Goal: Information Seeking & Learning: Check status

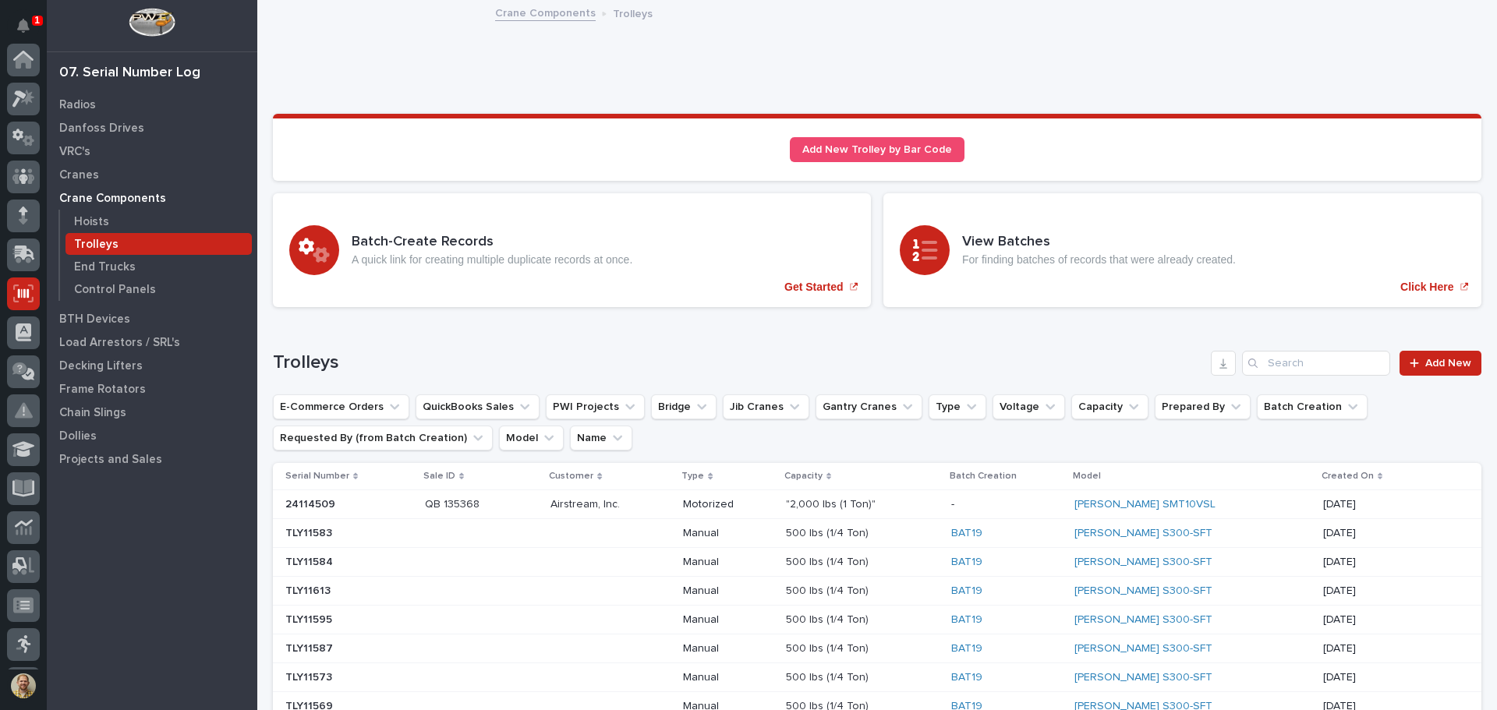
scroll to position [193, 0]
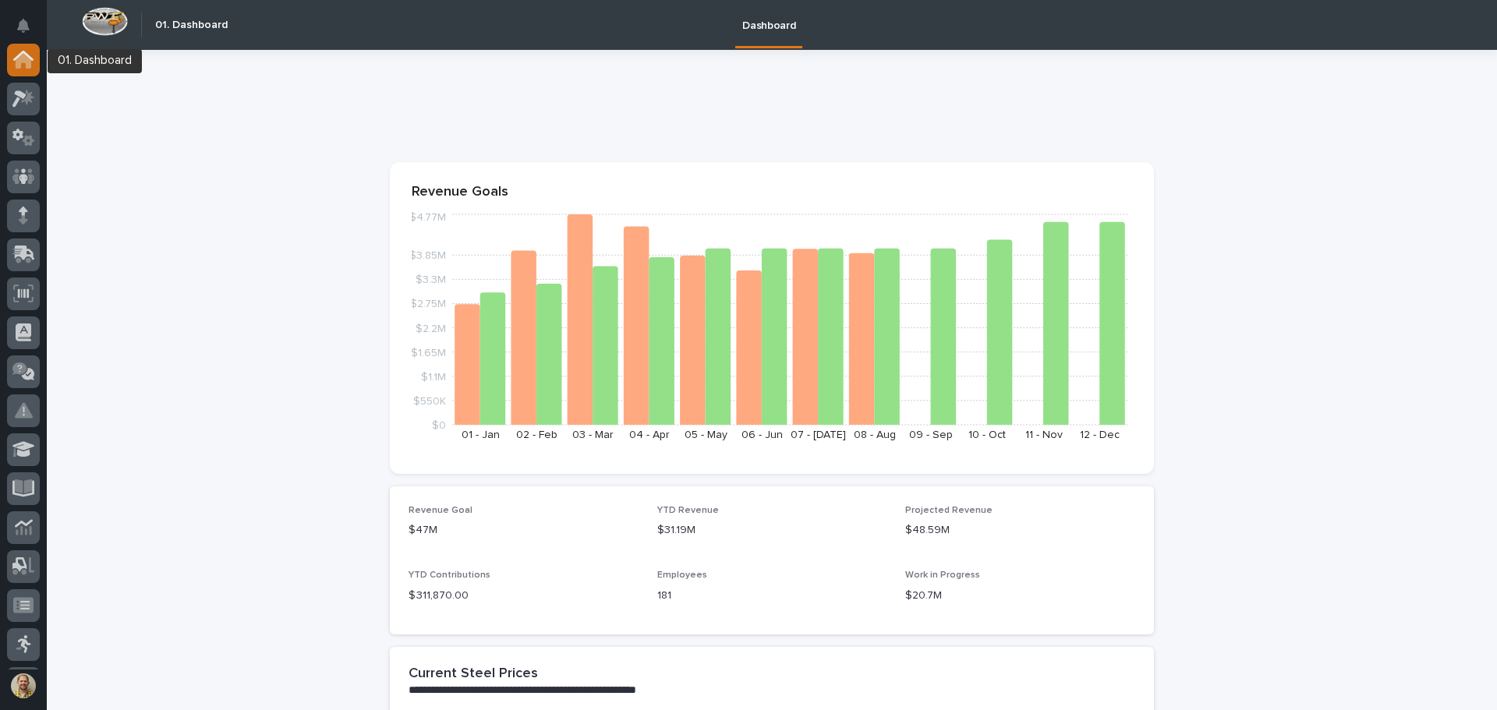
click at [34, 63] on div at bounding box center [23, 60] width 33 height 33
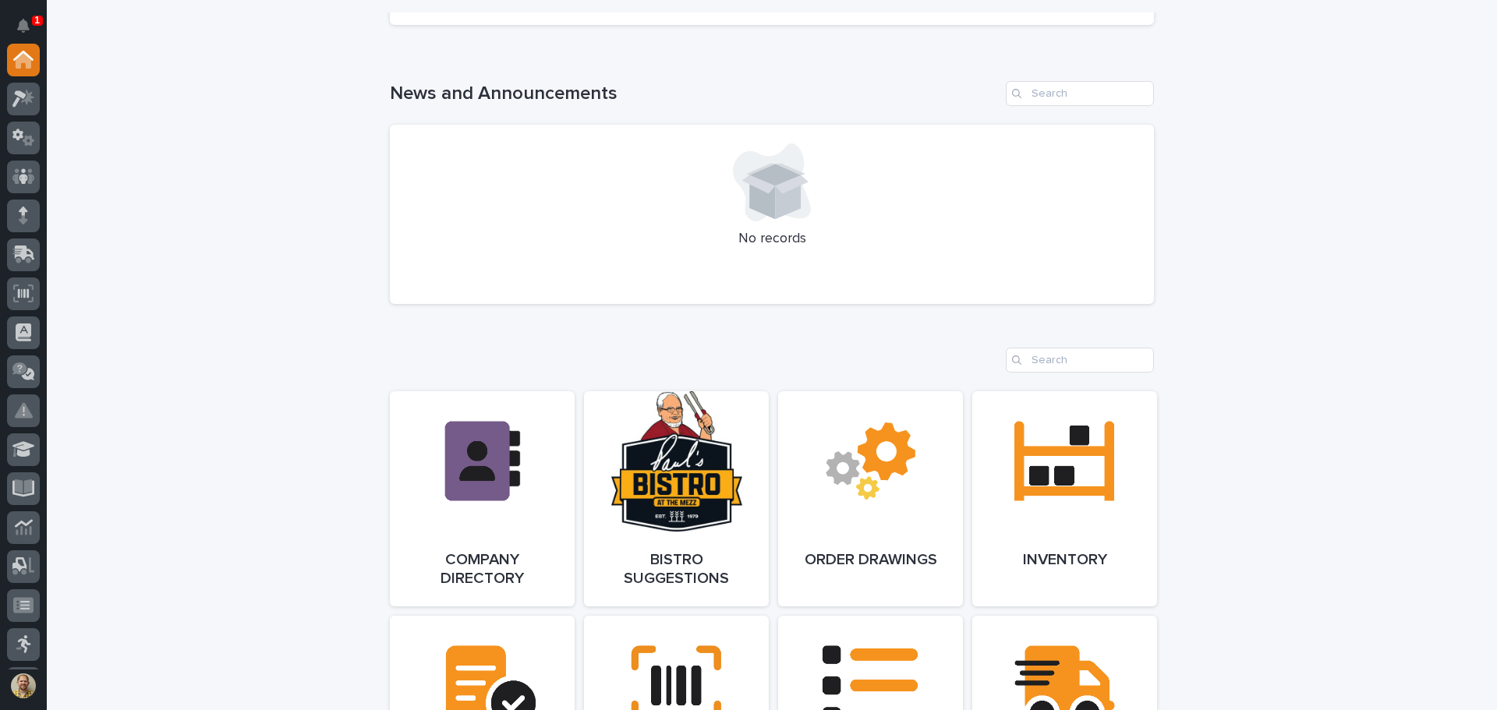
scroll to position [1170, 0]
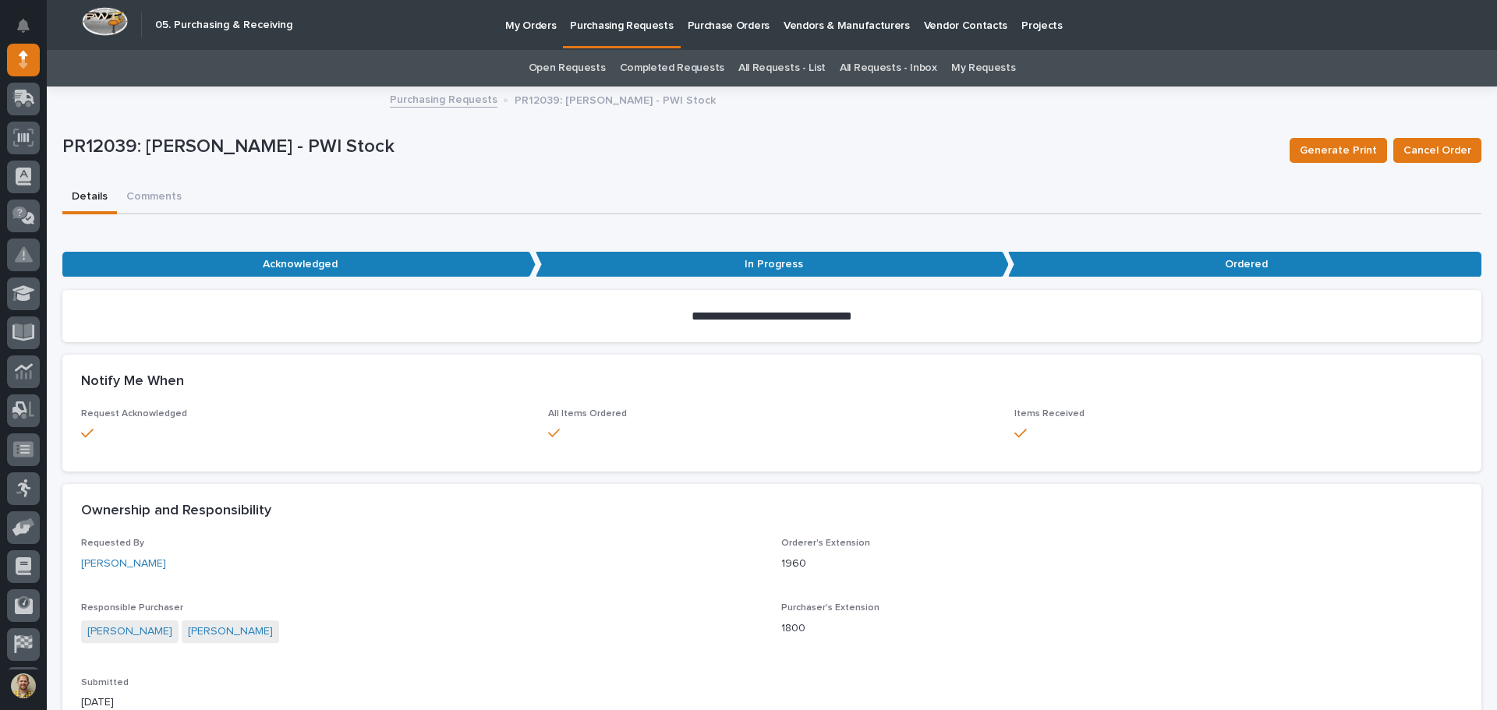
click at [1270, 649] on div "Purchaser's Extension 1800" at bounding box center [1121, 626] width 681 height 46
click at [25, 69] on div at bounding box center [23, 60] width 33 height 33
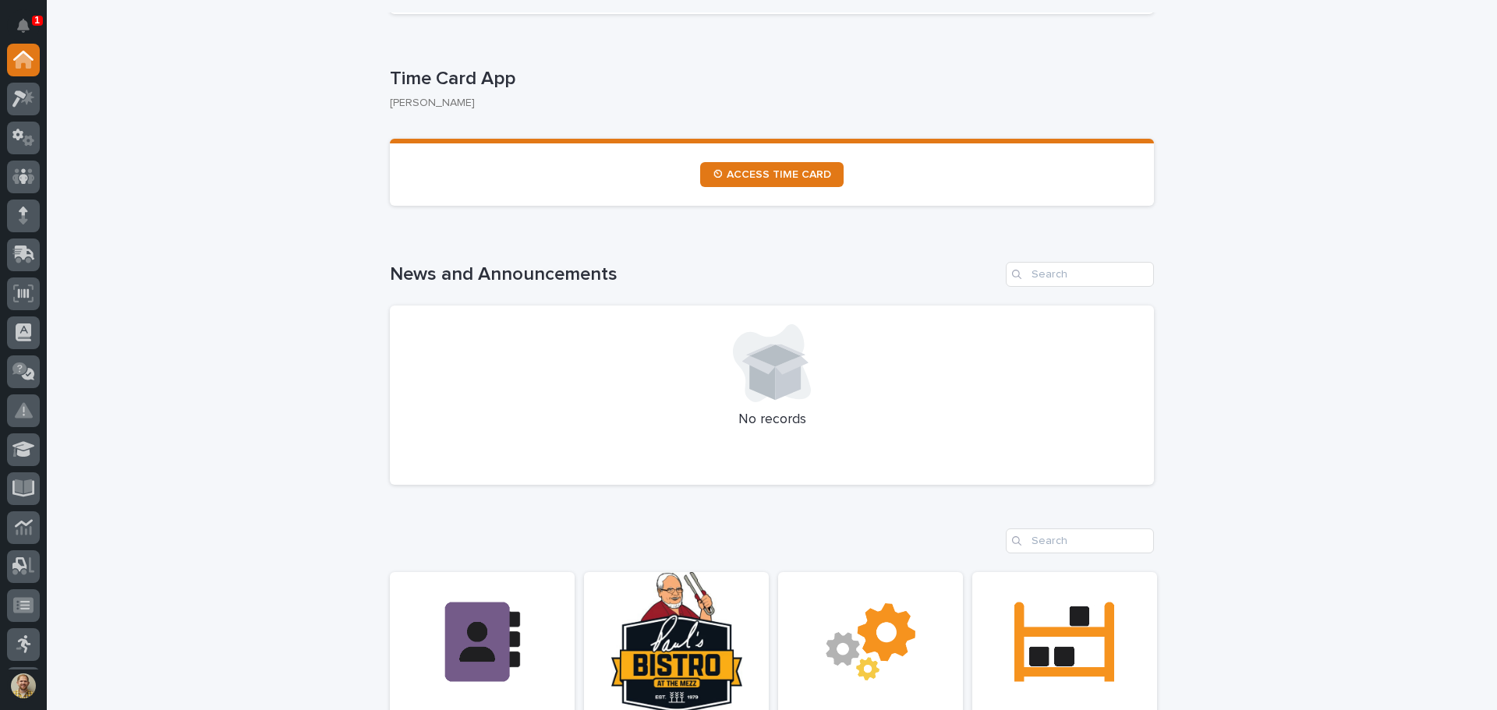
scroll to position [287, 0]
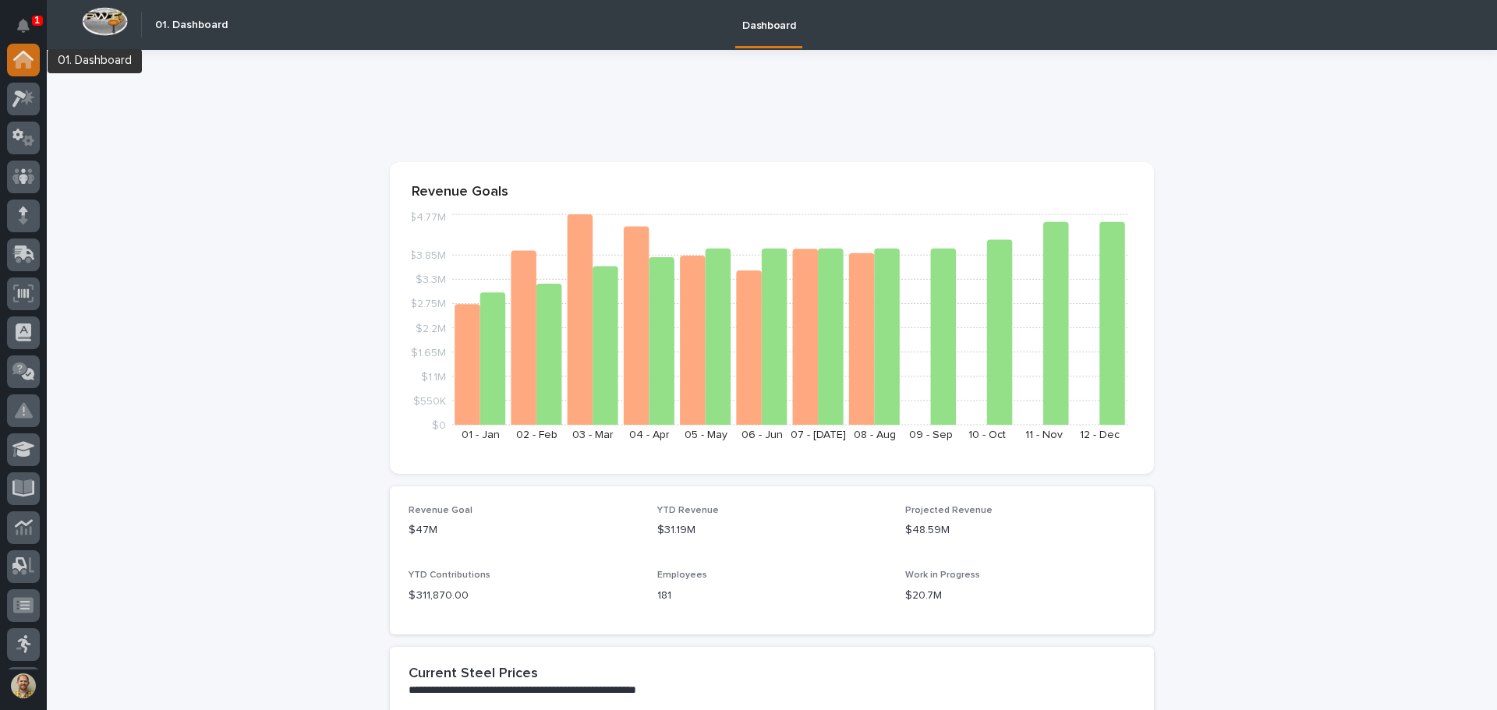
click at [27, 67] on icon at bounding box center [24, 61] width 16 height 16
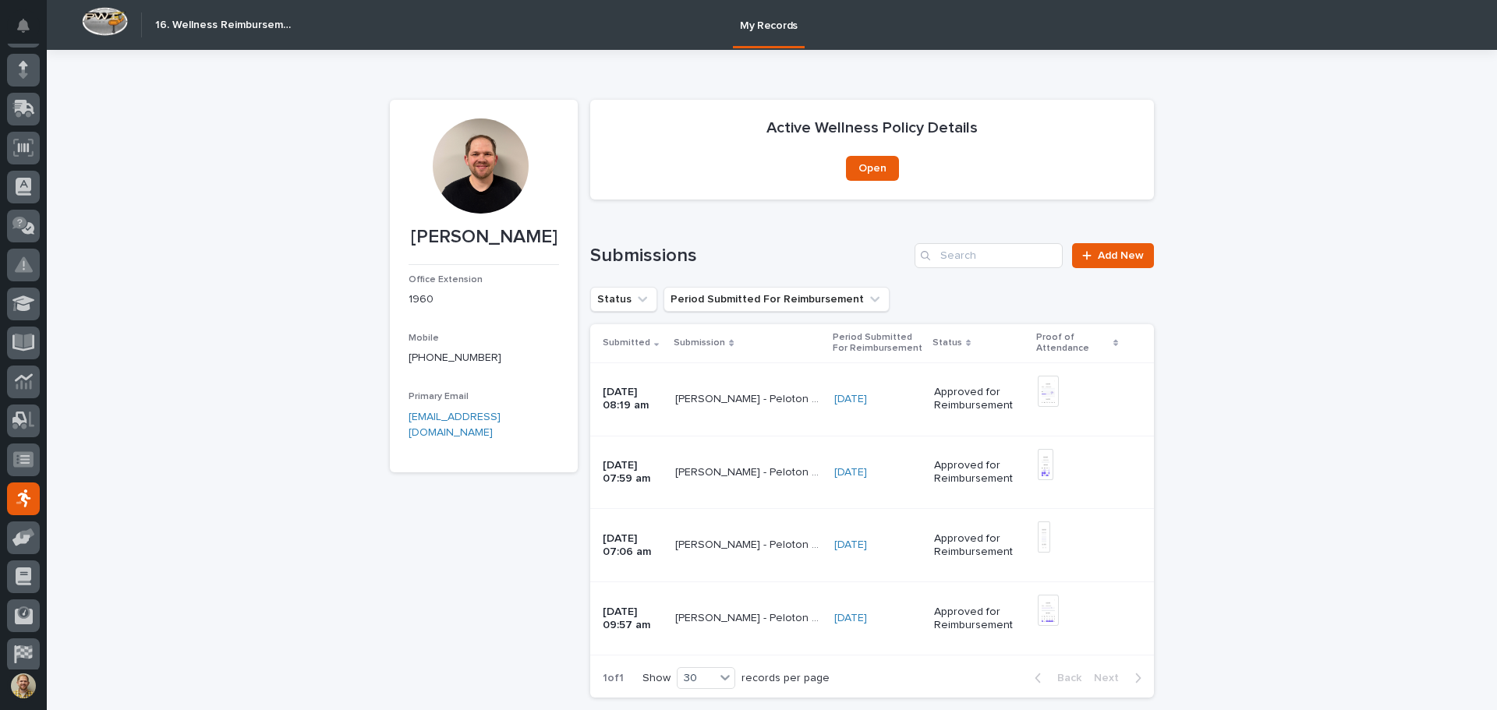
scroll to position [193, 0]
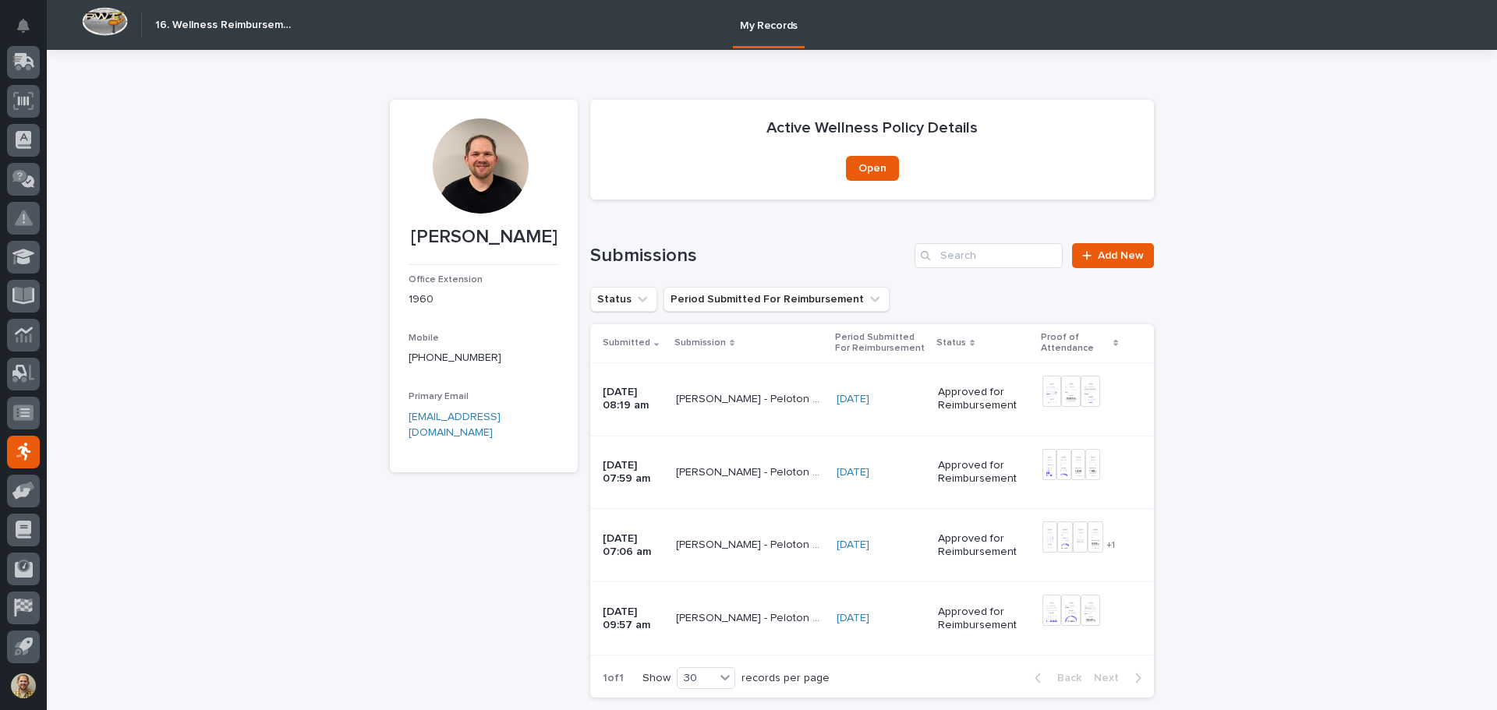
click at [218, 481] on div "Loading... Saving… Loading... Saving… Kenny Beachy Kenny Beachy Office Extensio…" at bounding box center [772, 419] width 1450 height 738
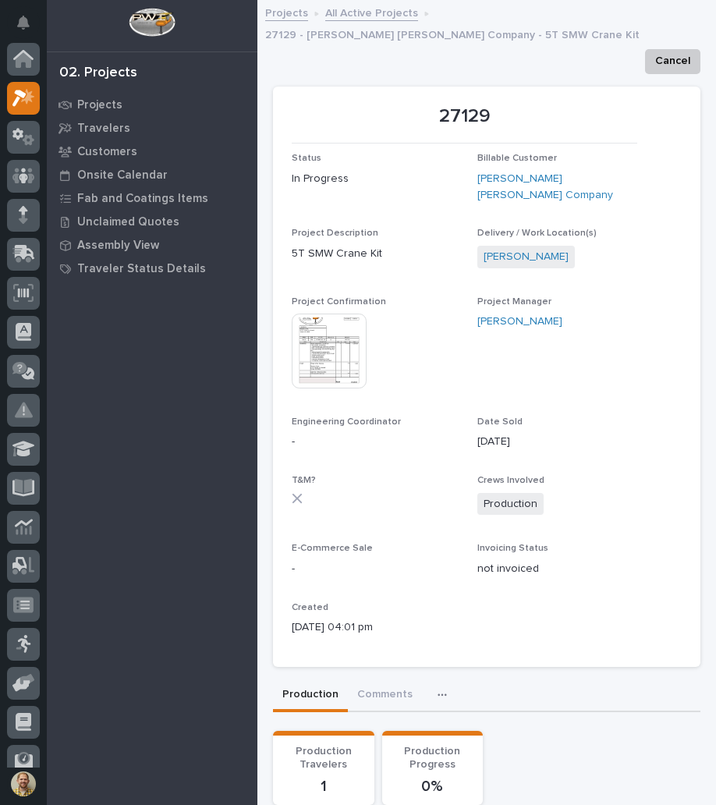
scroll to position [39, 0]
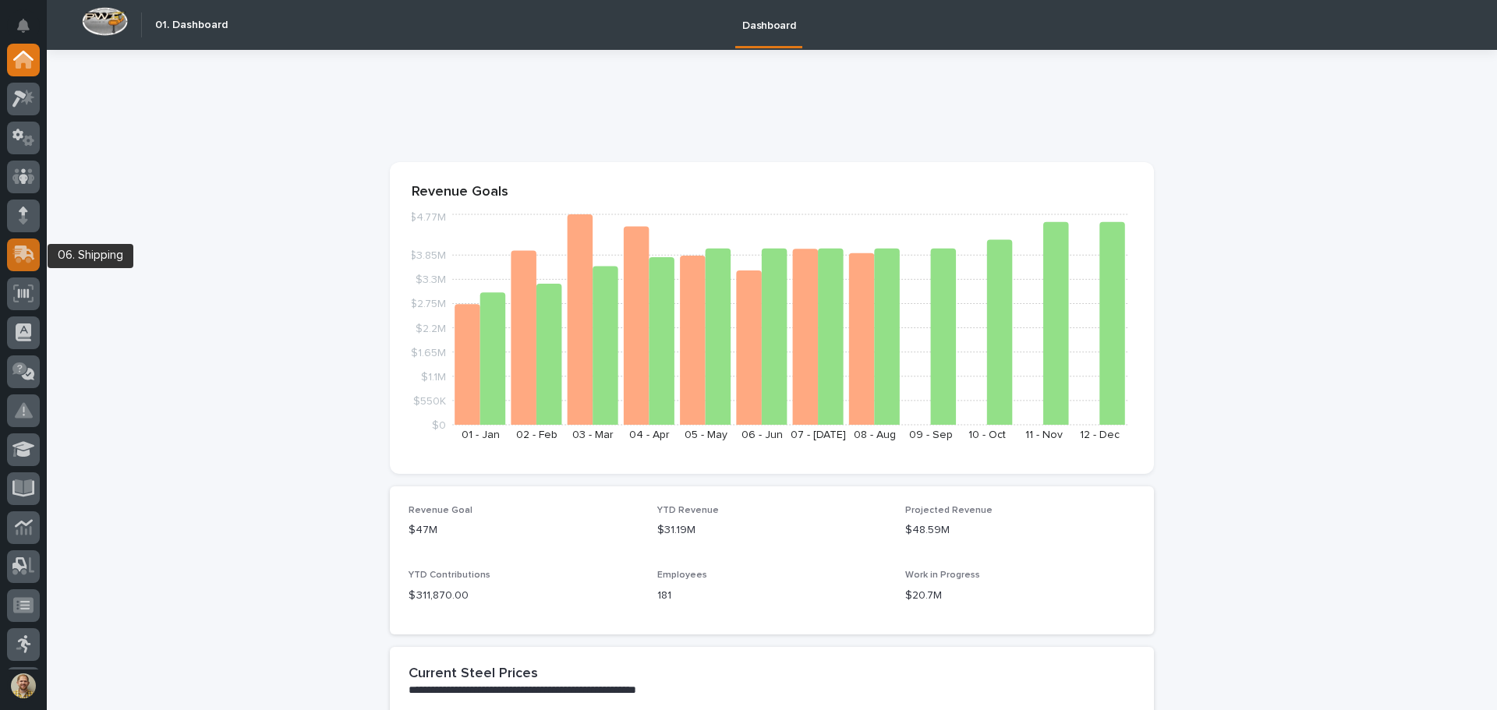
click at [13, 251] on icon at bounding box center [23, 255] width 23 height 18
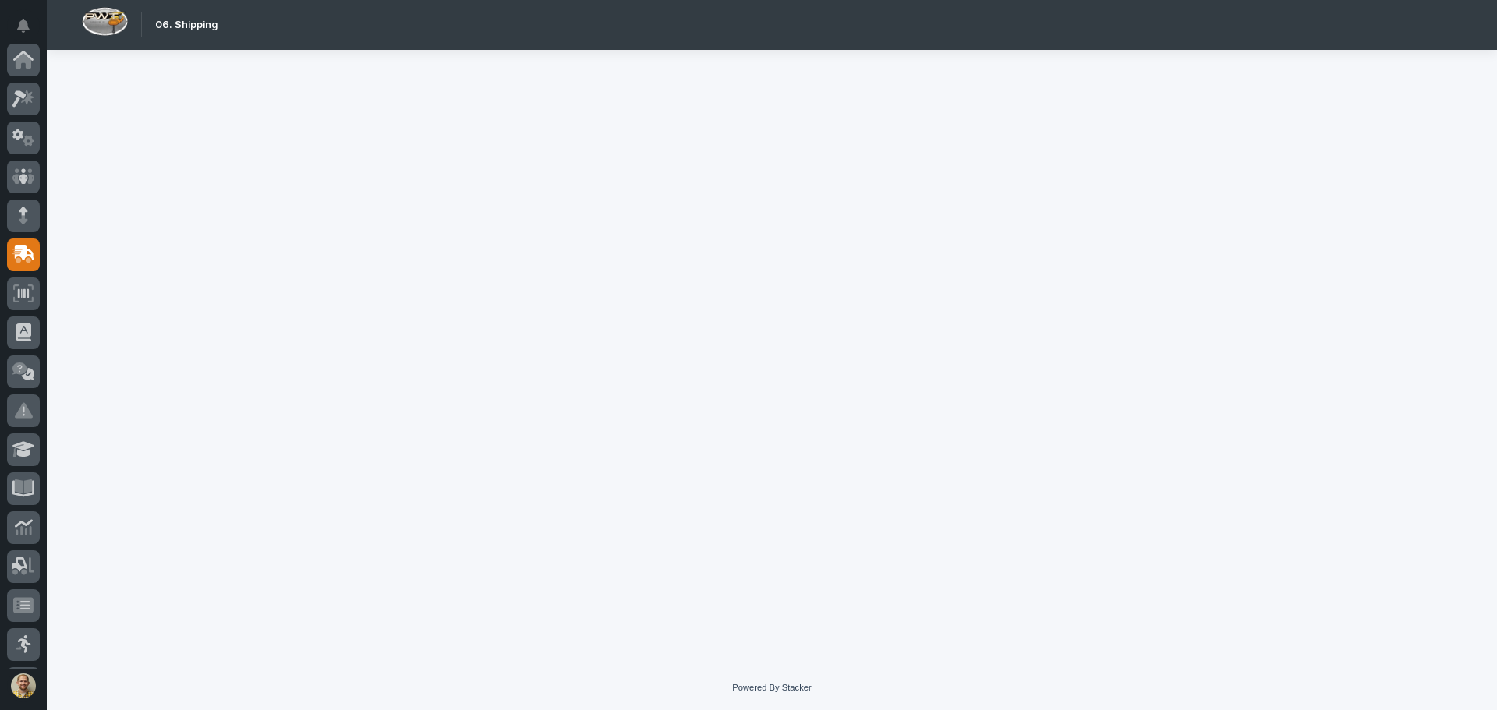
scroll to position [193, 0]
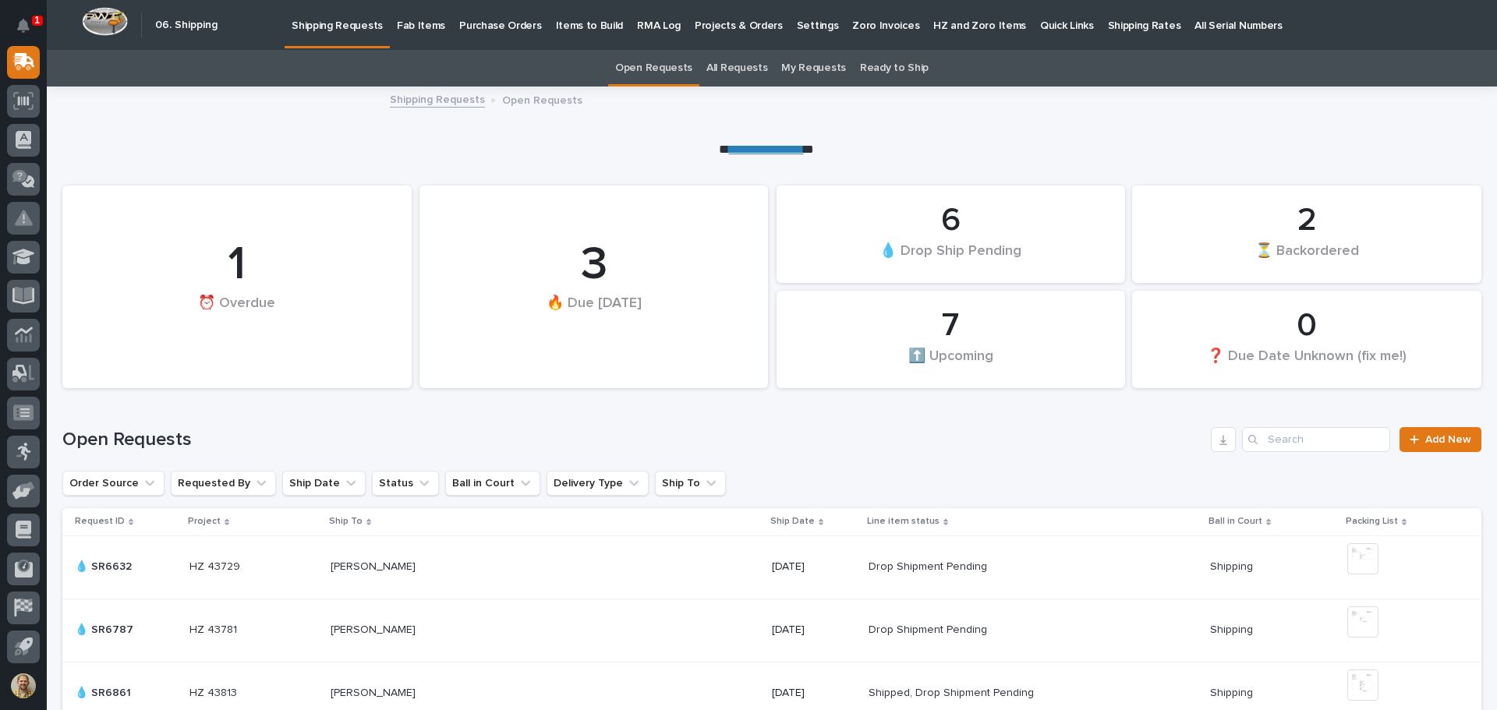
click at [426, 23] on p "Fab Items" at bounding box center [421, 16] width 48 height 33
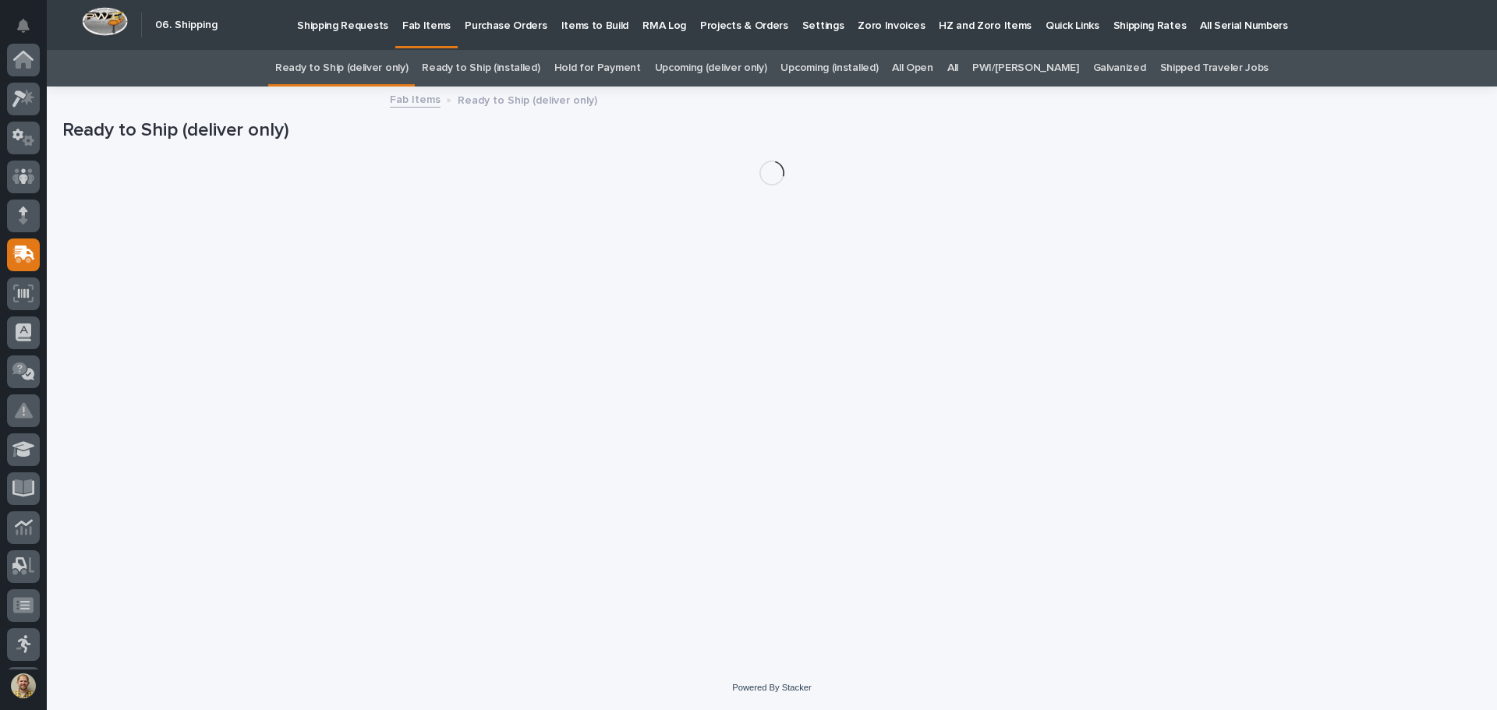
scroll to position [193, 0]
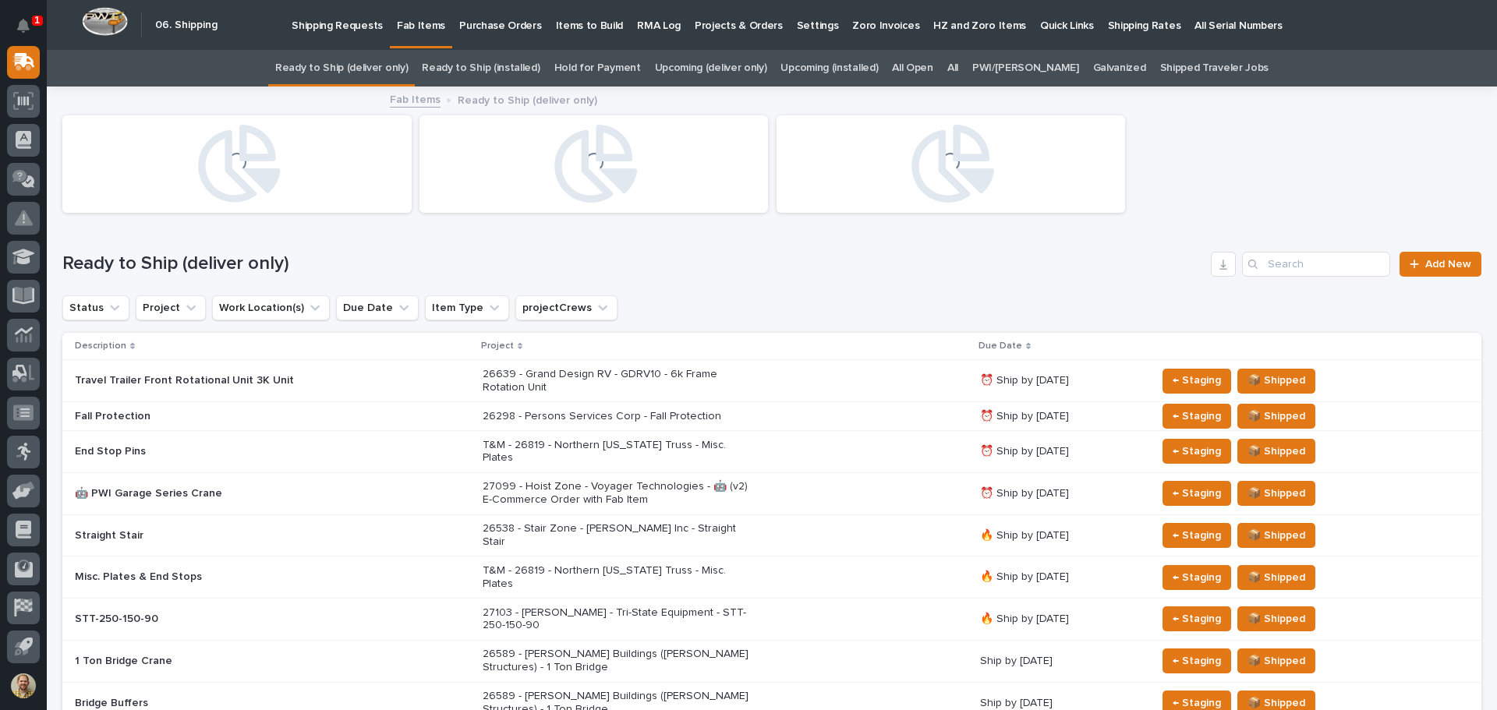
click at [958, 61] on link "All" at bounding box center [952, 68] width 11 height 37
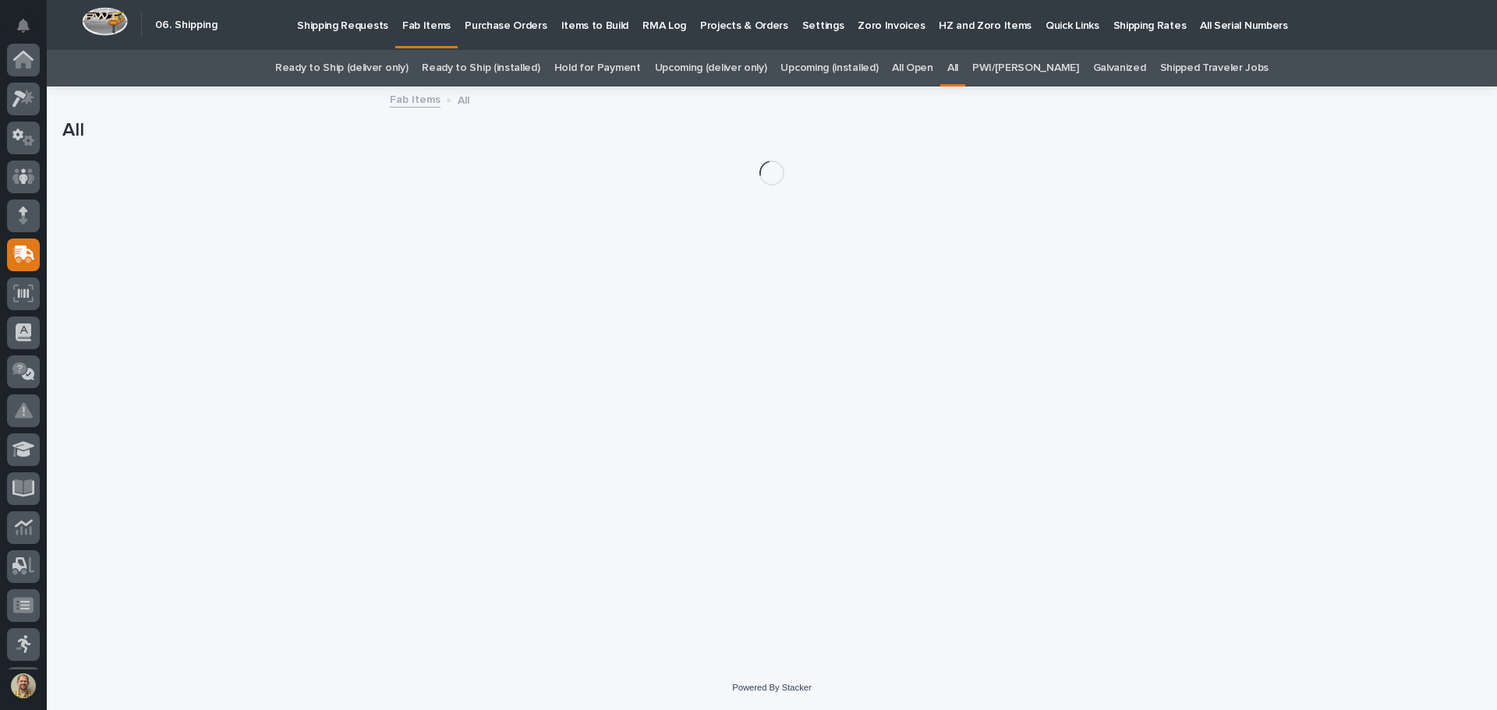
scroll to position [193, 0]
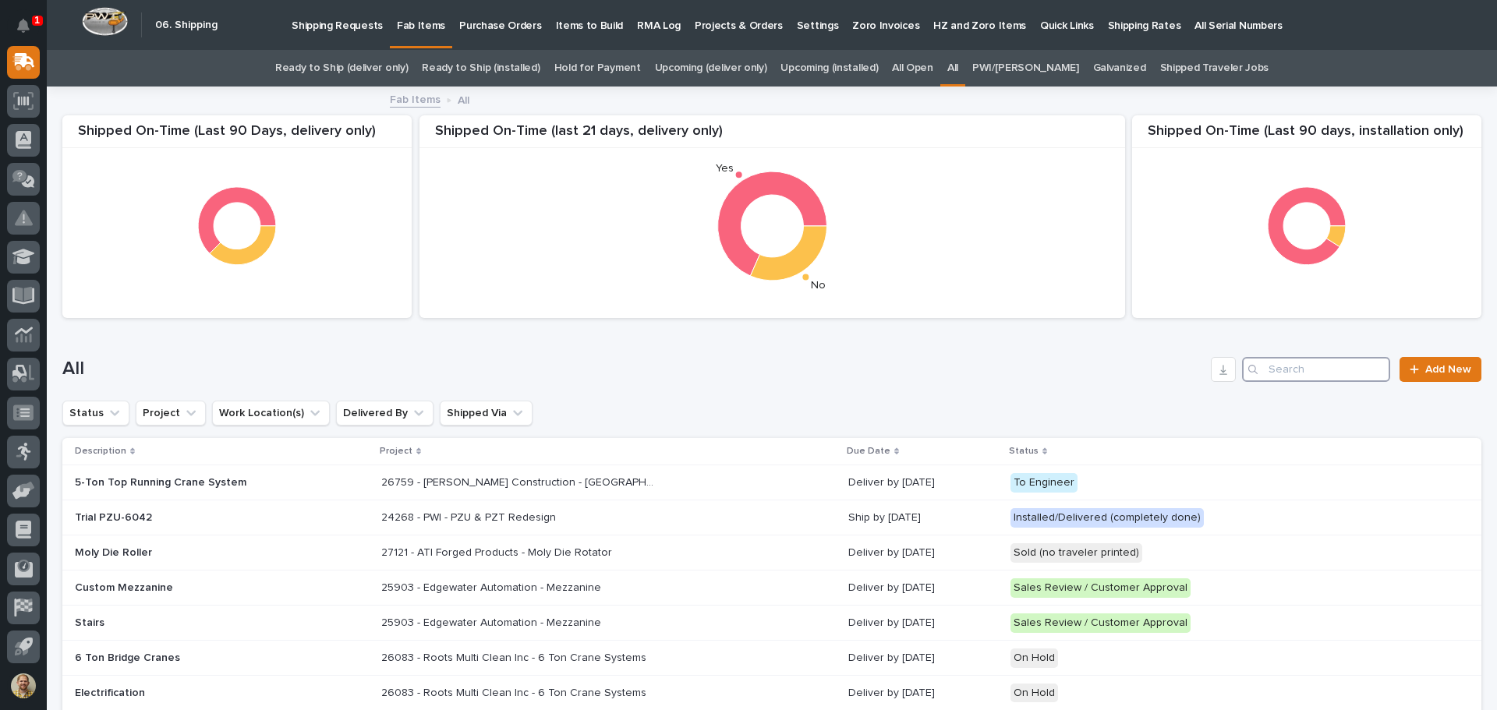
click at [1294, 373] on input "Search" at bounding box center [1316, 369] width 148 height 25
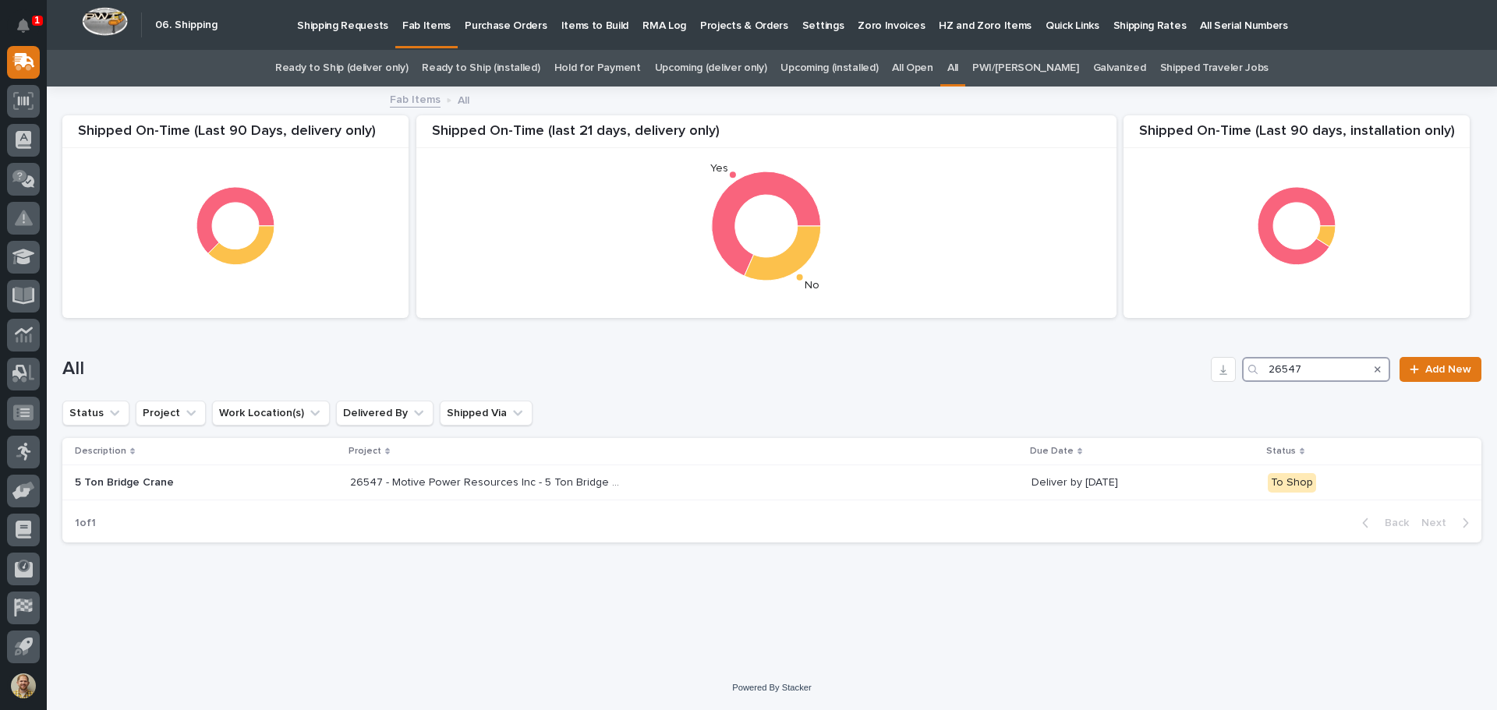
type input "26547"
